Goal: Task Accomplishment & Management: Manage account settings

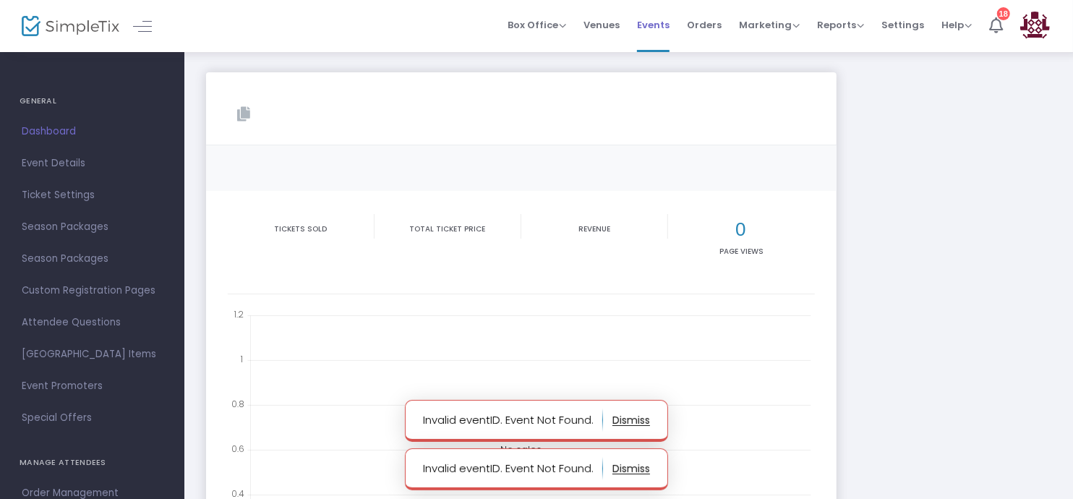
click at [663, 18] on span "Events" at bounding box center [653, 25] width 33 height 37
